Goal: Browse casually

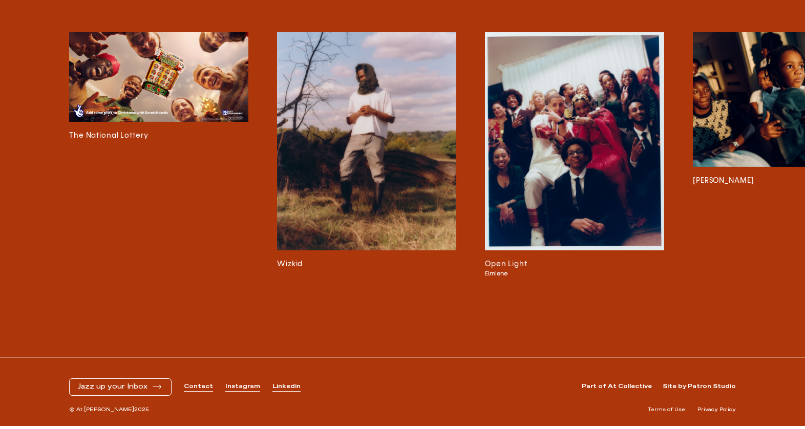
scroll to position [7726, 0]
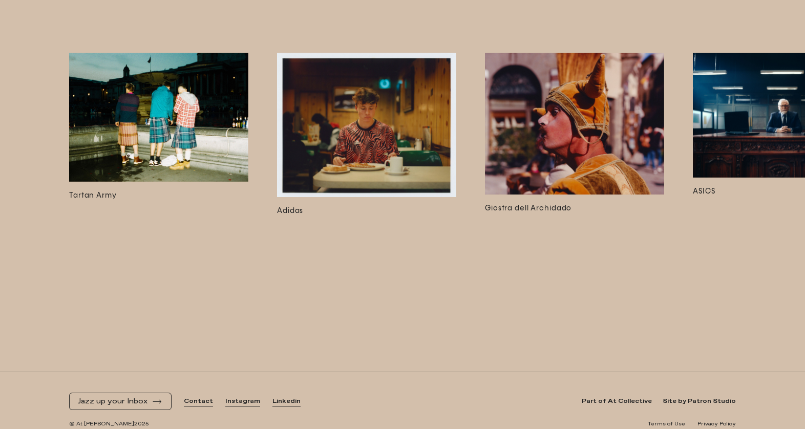
scroll to position [3614, 0]
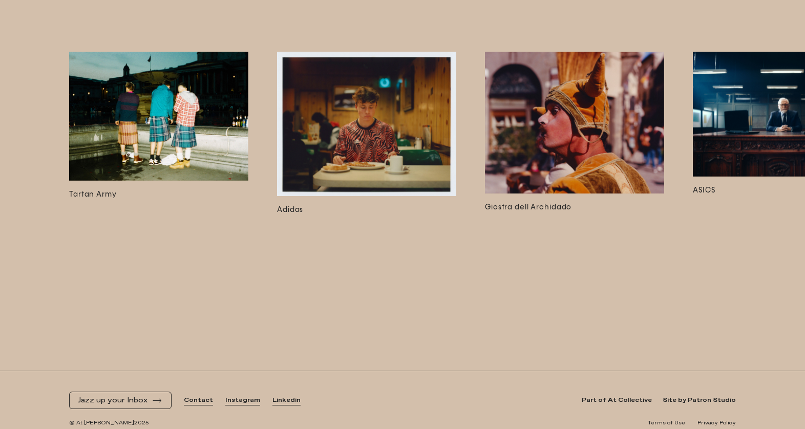
click at [197, 132] on img at bounding box center [158, 116] width 179 height 129
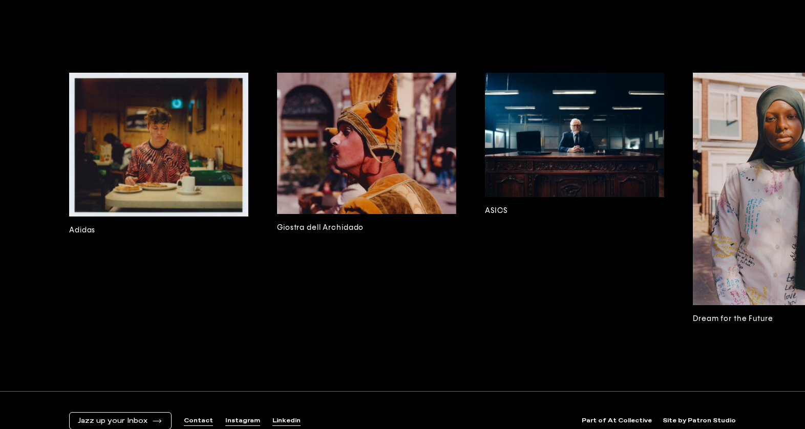
scroll to position [2668, 0]
